Goal: Task Accomplishment & Management: Complete application form

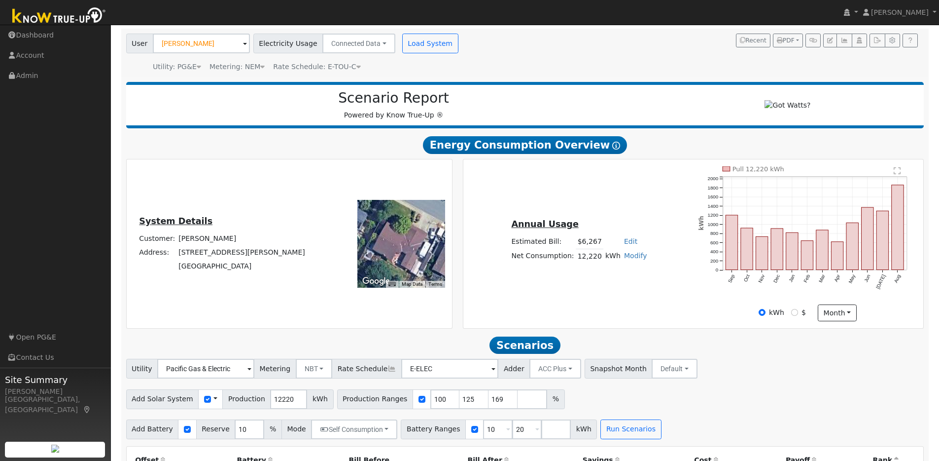
scroll to position [66, 0]
click at [64, 19] on img at bounding box center [59, 16] width 104 height 22
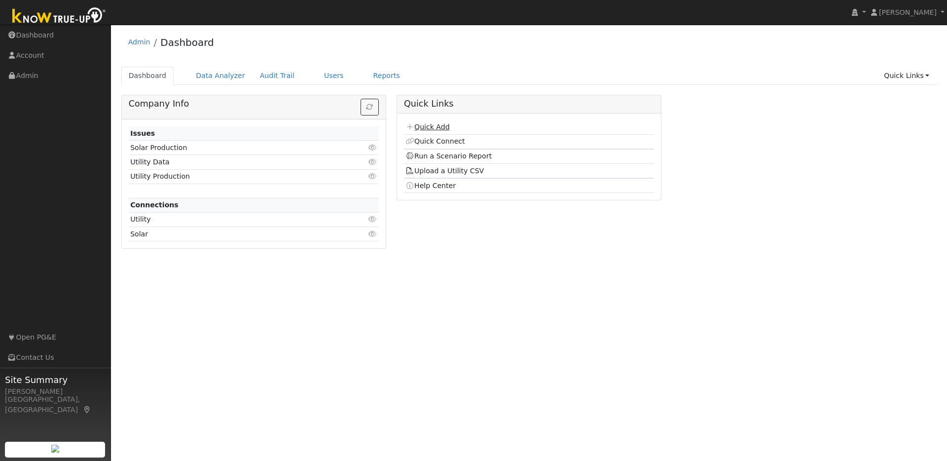
click at [427, 125] on link "Quick Add" at bounding box center [427, 127] width 44 height 8
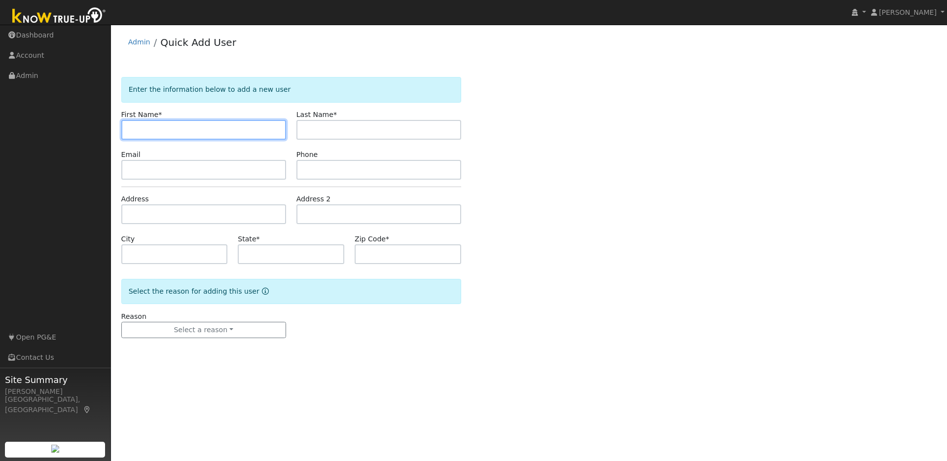
paste input "Per Hyttfors"
drag, startPoint x: 174, startPoint y: 130, endPoint x: 144, endPoint y: 130, distance: 30.1
click at [144, 130] on input "Per Hyttfors" at bounding box center [203, 130] width 165 height 20
type input "Per"
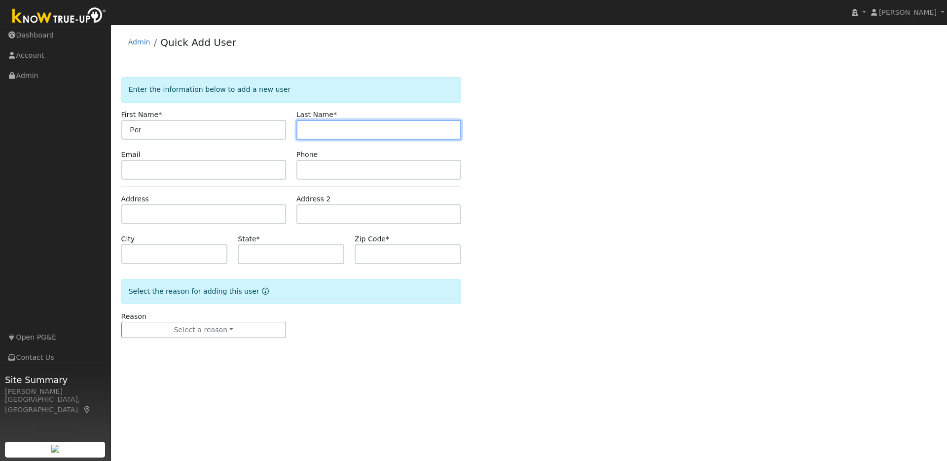
click at [319, 133] on input "text" at bounding box center [378, 130] width 165 height 20
paste input "Per Hyttfors"
drag, startPoint x: 319, startPoint y: 130, endPoint x: 291, endPoint y: 131, distance: 27.6
click at [291, 131] on div "Last Name * Per Hyttfors" at bounding box center [378, 124] width 175 height 30
type input "Hyttfors"
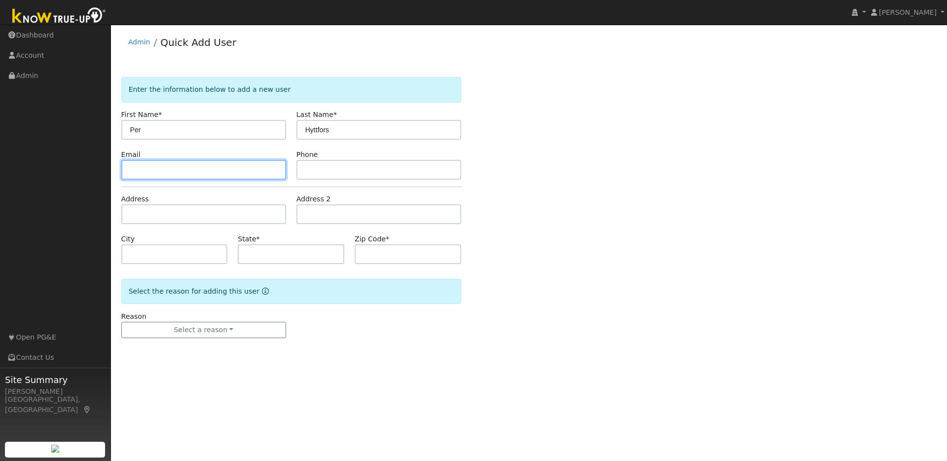
click at [202, 166] on input "text" at bounding box center [203, 170] width 165 height 20
paste input "hyttfors@gmail.com"
type input "hyttfors@gmail.com"
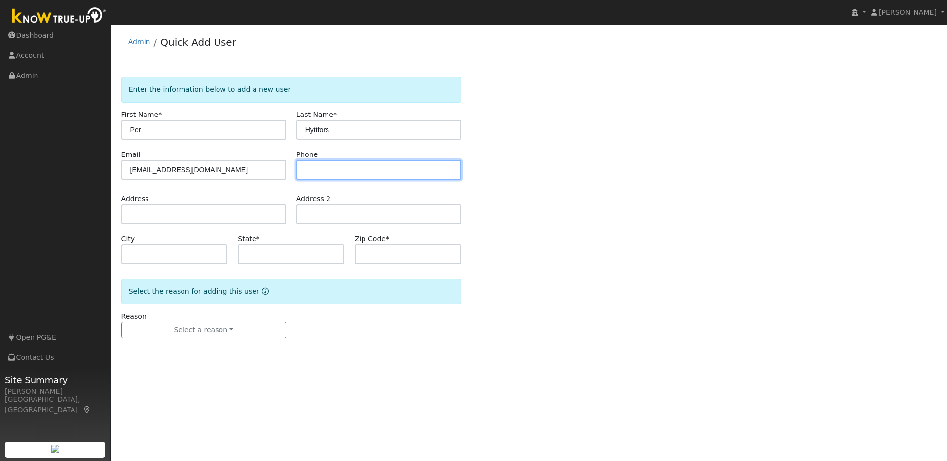
click at [317, 166] on input "text" at bounding box center [378, 170] width 165 height 20
paste input "6508393091"
type input "6508393091"
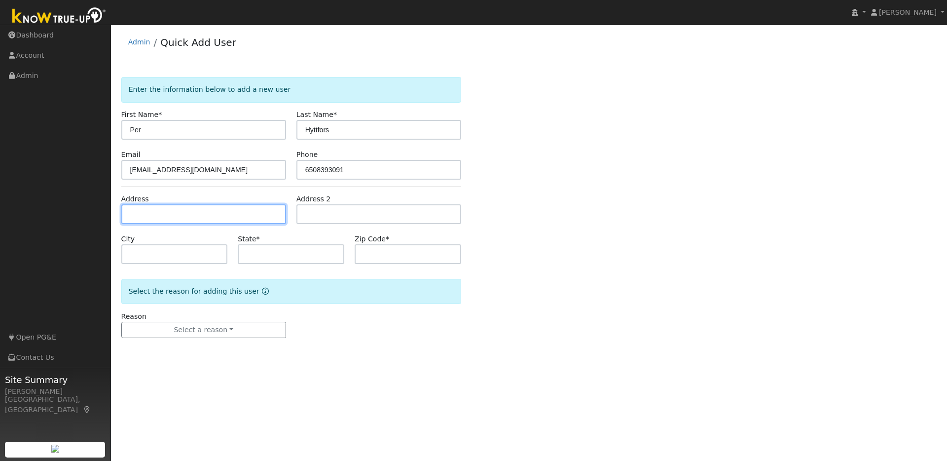
click at [144, 217] on input "text" at bounding box center [203, 214] width 165 height 20
paste input "27 Edgemont Circle, Walnut Creek 94596-6303"
type input "27 Edgemont Circle"
type input "Walnut Creek"
type input "CA"
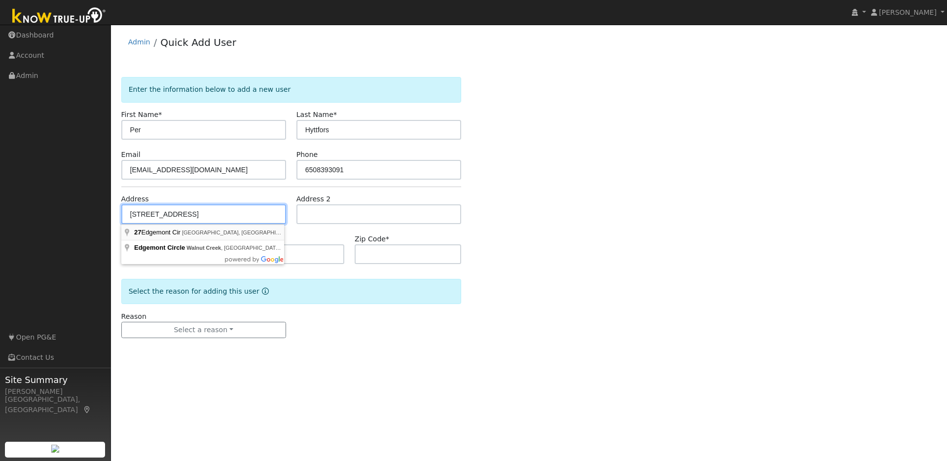
type input "94596"
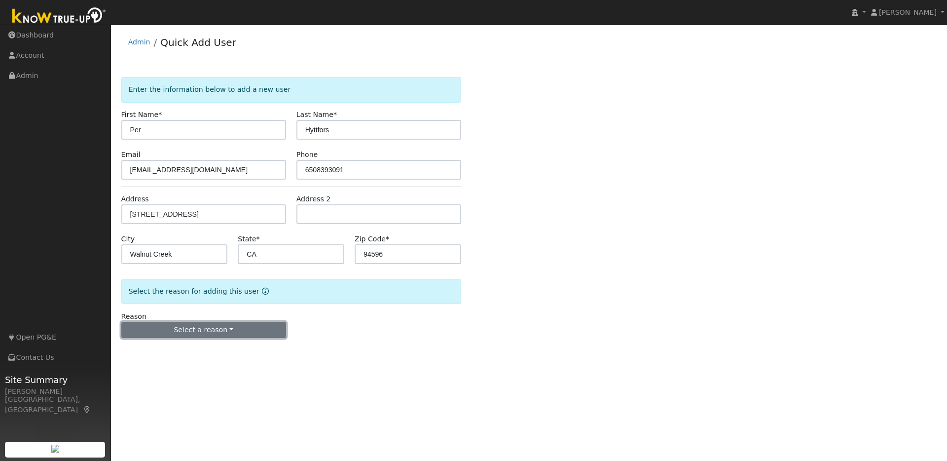
click at [233, 331] on button "Select a reason" at bounding box center [203, 330] width 165 height 17
click at [152, 351] on link "New lead" at bounding box center [176, 350] width 109 height 14
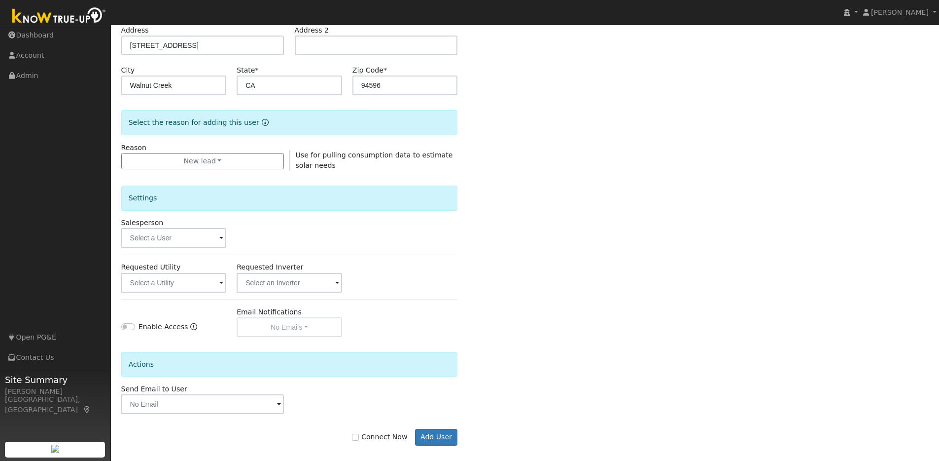
scroll to position [178, 0]
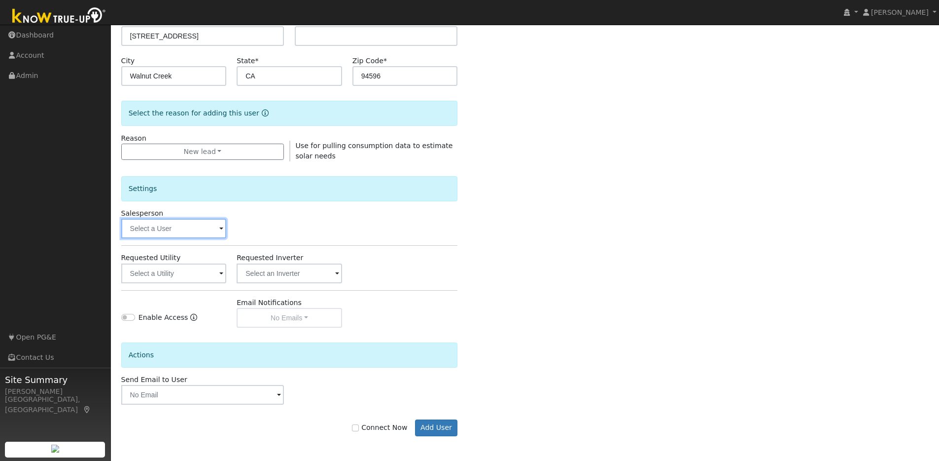
click at [216, 226] on input "text" at bounding box center [174, 228] width 106 height 20
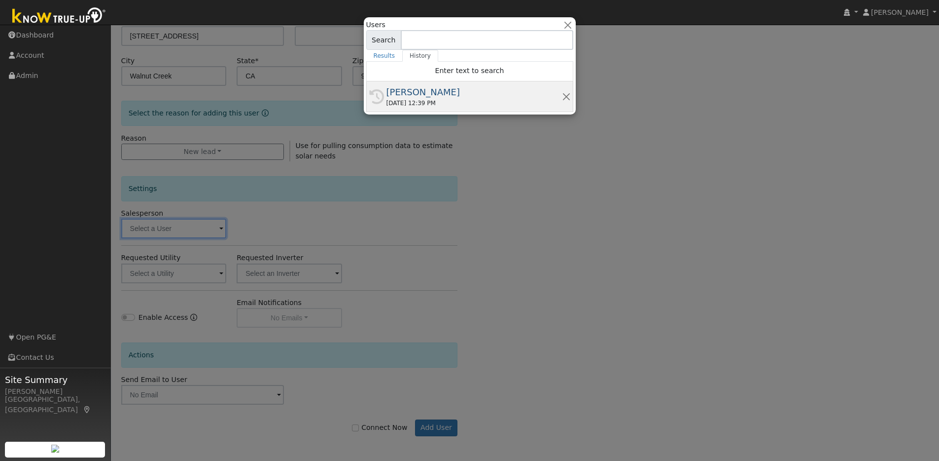
click at [455, 90] on div "[PERSON_NAME]" at bounding box center [475, 91] width 176 height 13
type input "[PERSON_NAME]"
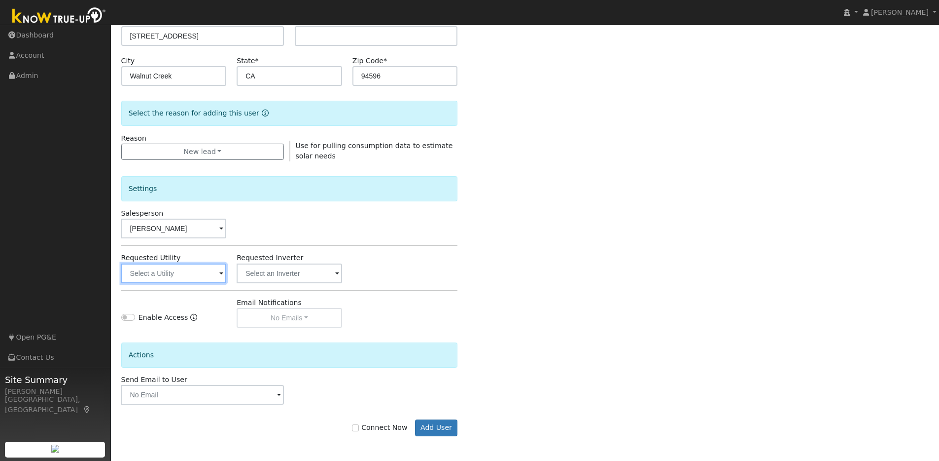
click at [216, 275] on input "text" at bounding box center [174, 273] width 106 height 20
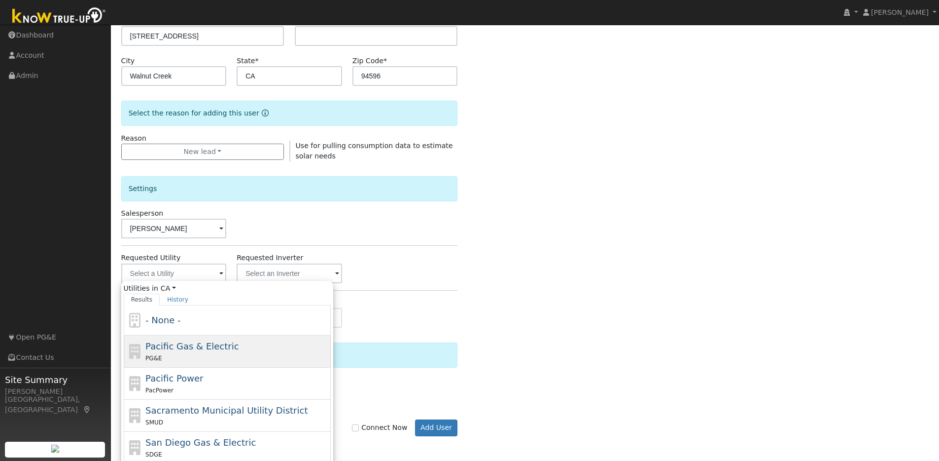
click at [204, 349] on span "Pacific Gas & Electric" at bounding box center [191, 346] width 93 height 10
type input "Pacific Gas & Electric"
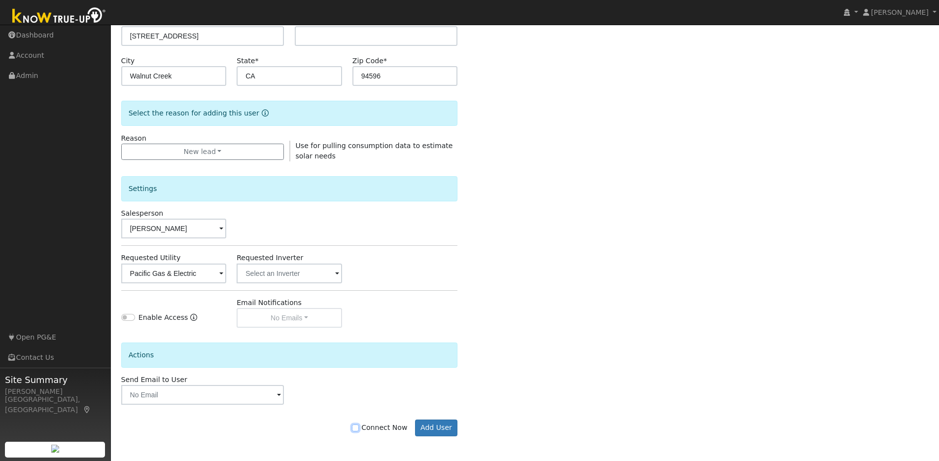
click at [359, 429] on input "Connect Now" at bounding box center [355, 427] width 7 height 7
checkbox input "true"
click at [428, 428] on button "Add User" at bounding box center [436, 427] width 43 height 17
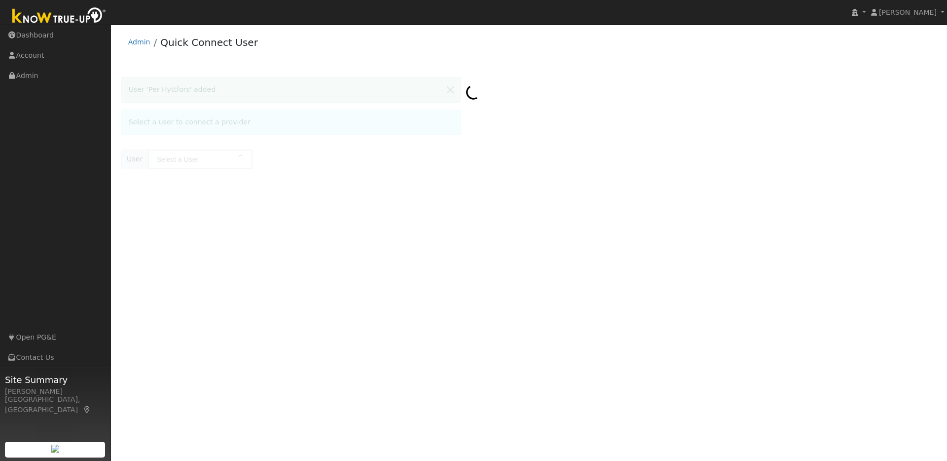
type input "Per Hyttfors"
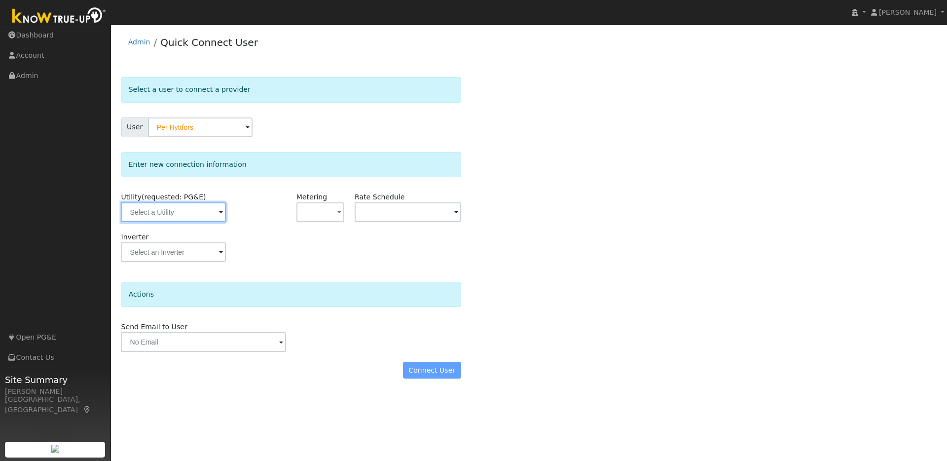
click at [202, 214] on input "text" at bounding box center [173, 212] width 105 height 20
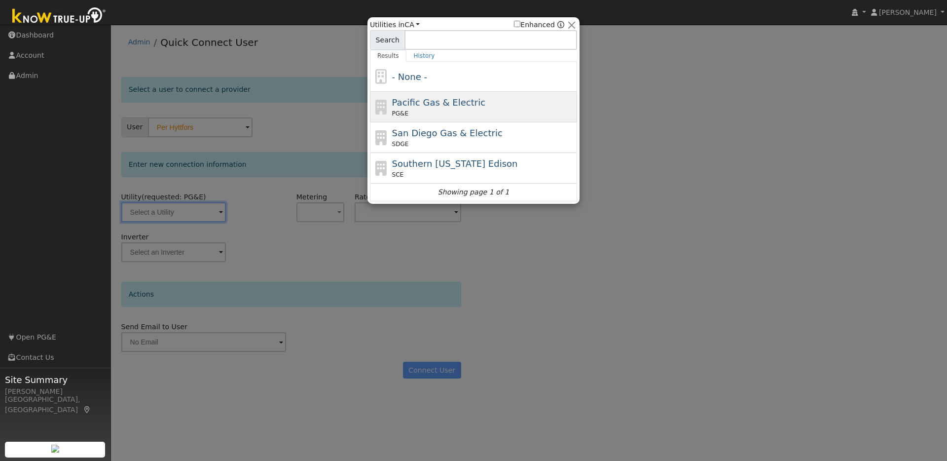
click at [439, 97] on span "Pacific Gas & Electric" at bounding box center [438, 102] width 93 height 10
type input "PG&E"
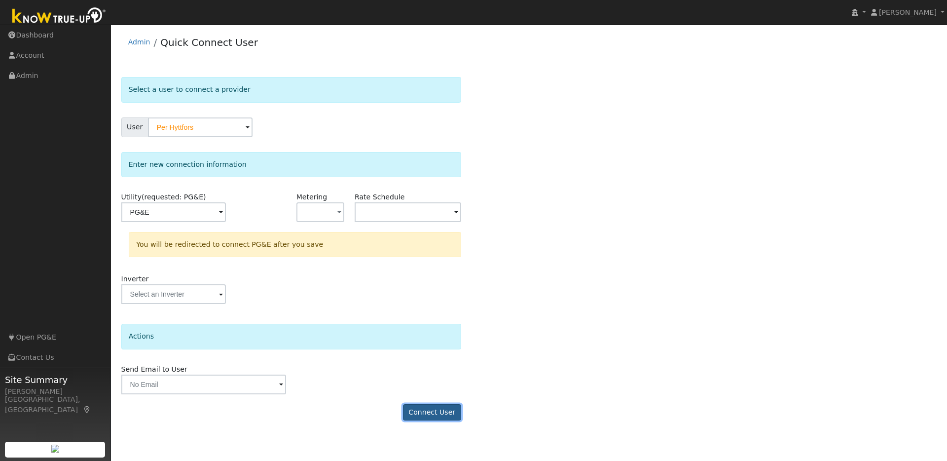
click at [430, 413] on button "Connect User" at bounding box center [432, 412] width 58 height 17
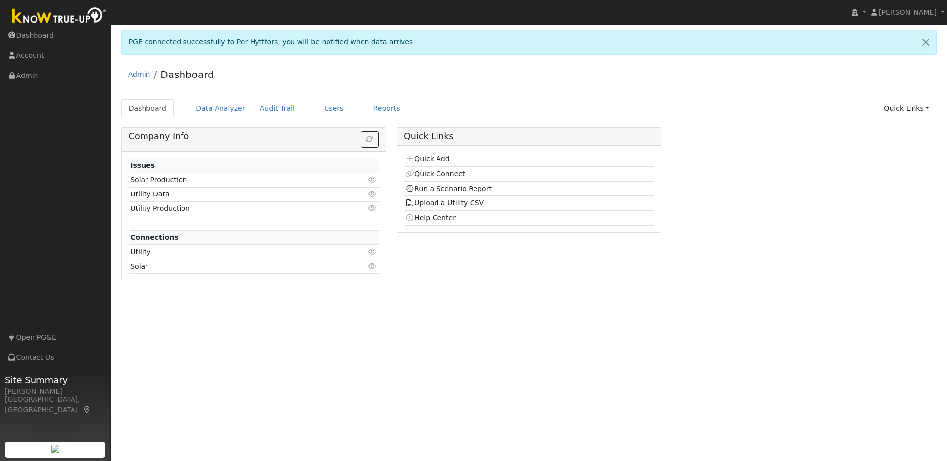
click at [37, 16] on img at bounding box center [59, 16] width 104 height 22
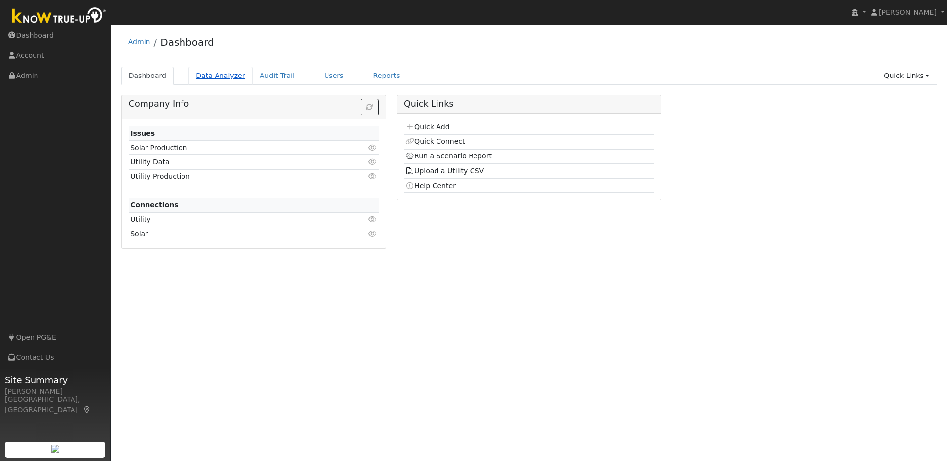
click at [220, 75] on link "Data Analyzer" at bounding box center [220, 76] width 64 height 18
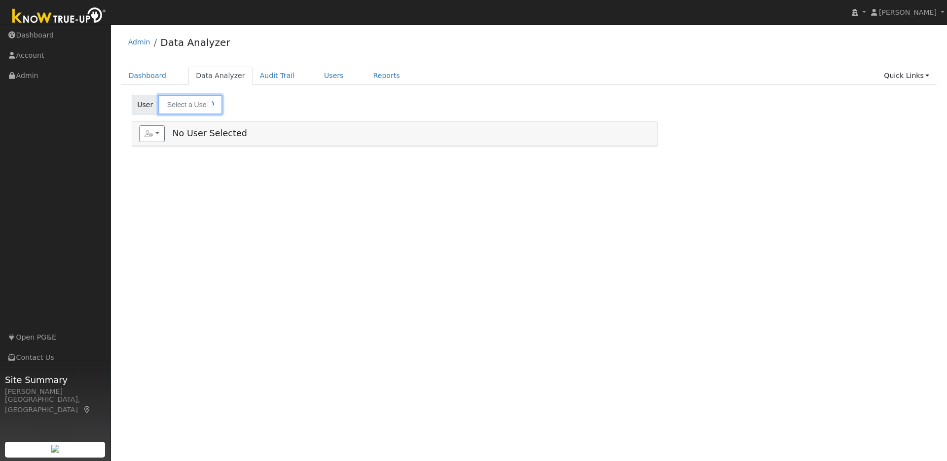
type input "[PERSON_NAME]"
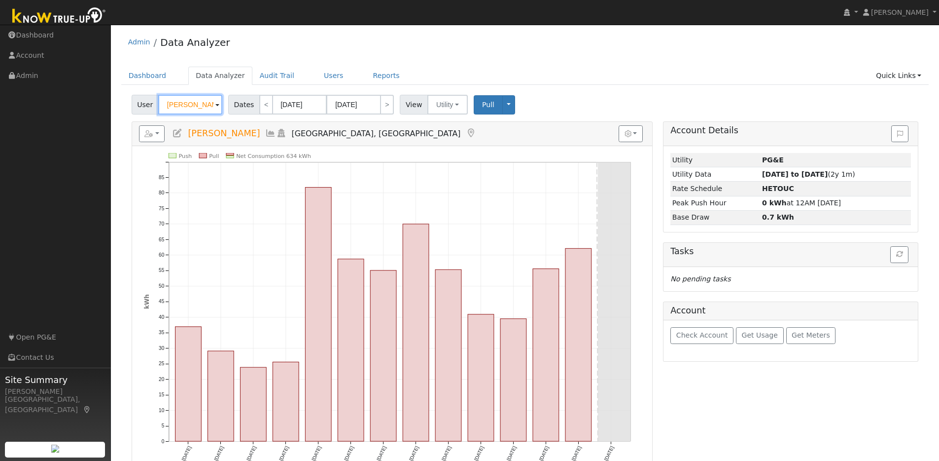
drag, startPoint x: 210, startPoint y: 106, endPoint x: 126, endPoint y: 98, distance: 84.7
click at [126, 98] on div "User [PERSON_NAME] Account Default Account Default Account [STREET_ADDRESS][PER…" at bounding box center [525, 335] width 808 height 488
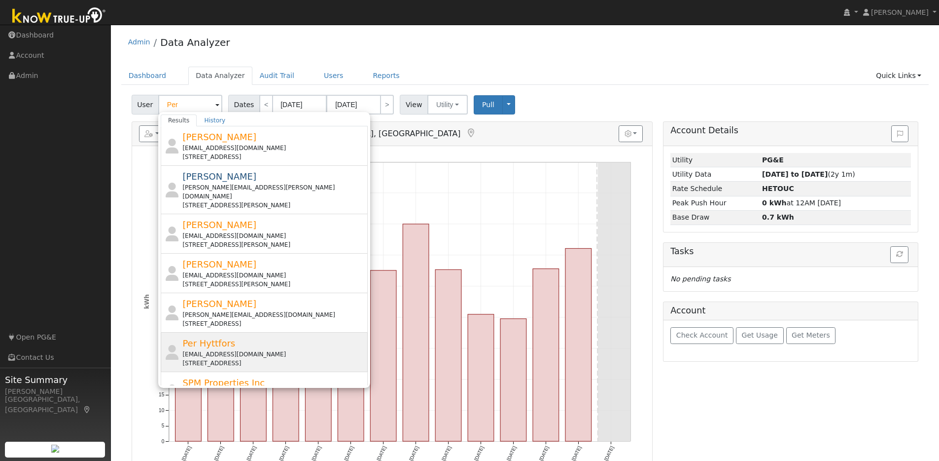
click at [310, 336] on div "Per Hyttfors [EMAIL_ADDRESS][DOMAIN_NAME] [STREET_ADDRESS]" at bounding box center [273, 351] width 183 height 31
type input "Per Hyttfors"
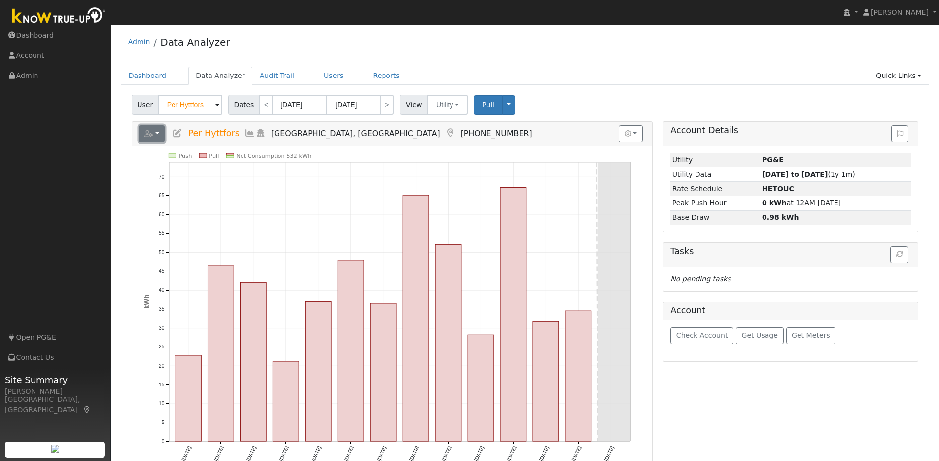
click at [159, 137] on button "button" at bounding box center [152, 133] width 26 height 17
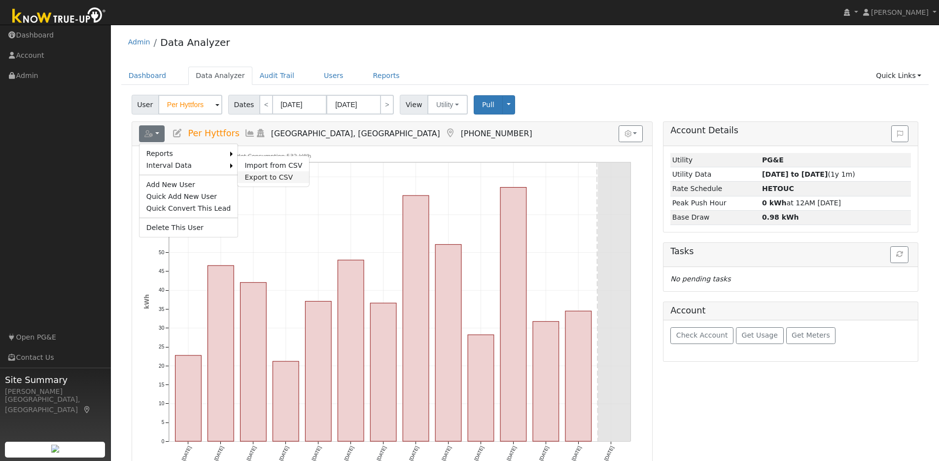
click at [260, 175] on link "Export to CSV" at bounding box center [274, 177] width 72 height 12
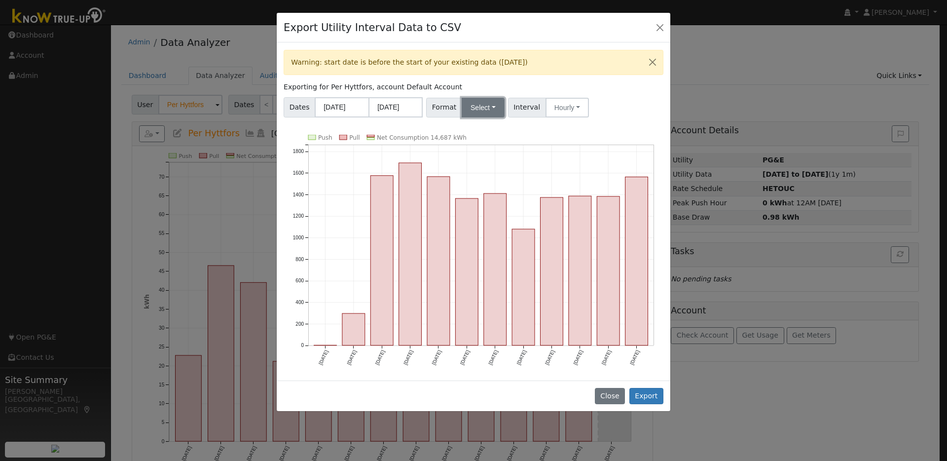
click at [493, 108] on button "Select" at bounding box center [483, 108] width 43 height 20
click at [530, 82] on div "Exporting for Per Hyttfors, account Default Account" at bounding box center [474, 87] width 380 height 10
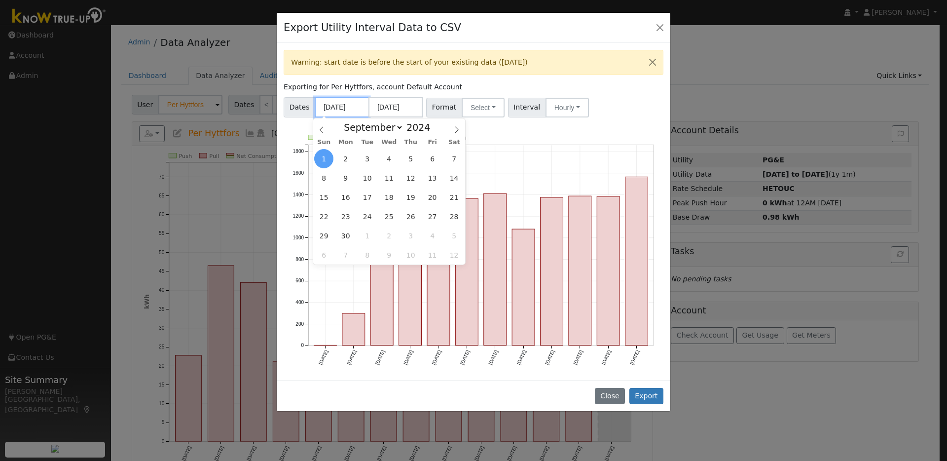
click at [339, 107] on input "[DATE]" at bounding box center [342, 107] width 54 height 20
click at [323, 236] on span "29" at bounding box center [323, 235] width 19 height 19
type input "[DATE]"
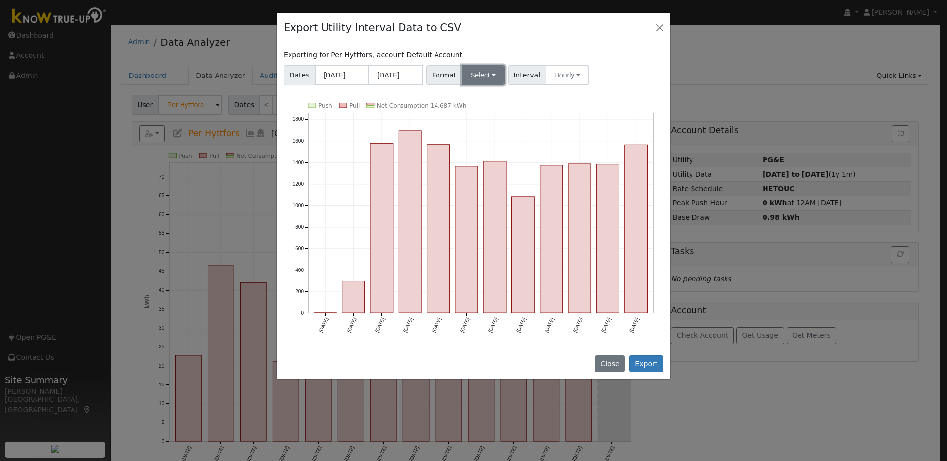
click at [490, 78] on button "Select" at bounding box center [483, 75] width 43 height 20
click at [479, 190] on link "OpenSolar" at bounding box center [495, 187] width 71 height 14
click at [647, 361] on button "Export" at bounding box center [646, 363] width 34 height 17
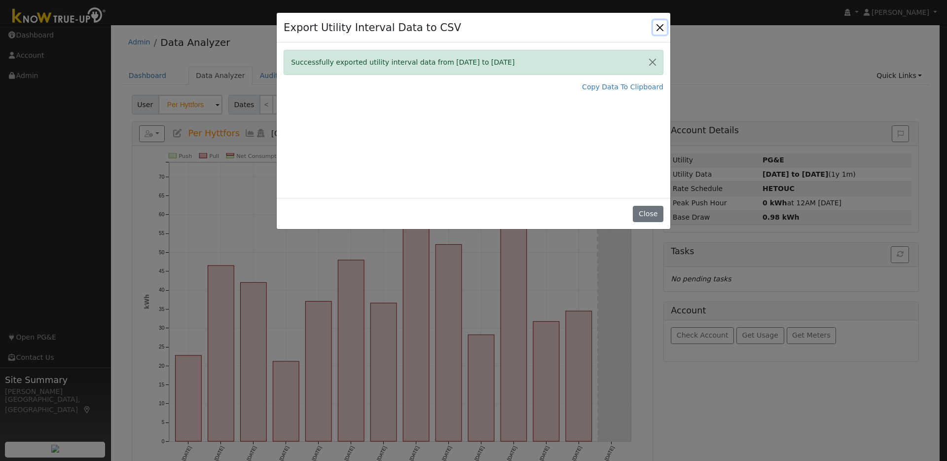
click at [660, 28] on button "Close" at bounding box center [660, 27] width 14 height 14
